Goal: Transaction & Acquisition: Download file/media

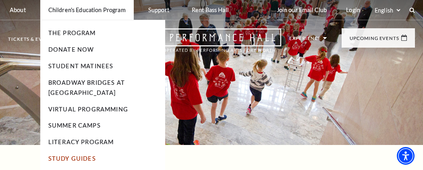
click at [70, 156] on link "Study Guides" at bounding box center [72, 158] width 48 height 7
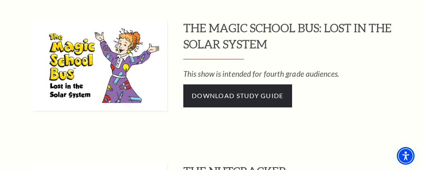
scroll to position [707, 0]
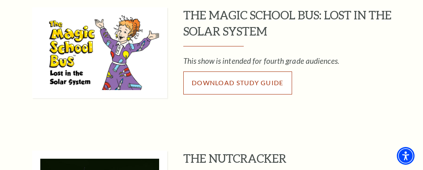
click at [263, 79] on span "Download Study Guide" at bounding box center [238, 83] width 92 height 8
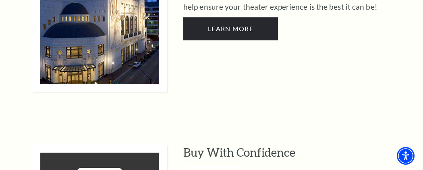
scroll to position [2132, 0]
